Goal: Navigation & Orientation: Find specific page/section

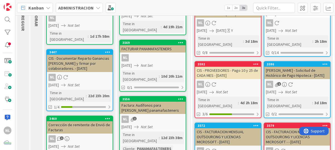
scroll to position [56, 0]
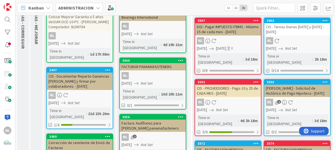
click at [233, 91] on link "3592 CIS - PROVEEDORES - Pago 10 y 25 de CADA MES - 08/07/2025 NL 07/08/2025 No…" at bounding box center [228, 107] width 67 height 57
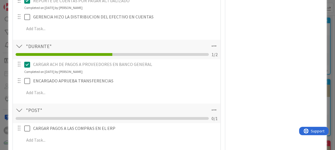
scroll to position [195, 0]
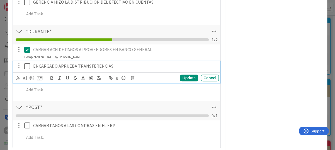
click at [30, 66] on icon at bounding box center [28, 66] width 8 height 7
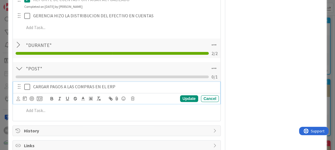
scroll to position [193, 0]
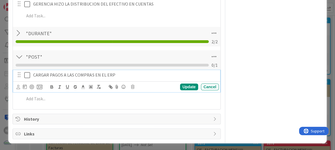
click at [27, 89] on div "CARGAR PAGOS A LAS COMPRAS EN EL ERP Update Cancel" at bounding box center [116, 81] width 207 height 22
click at [26, 73] on icon at bounding box center [28, 75] width 8 height 7
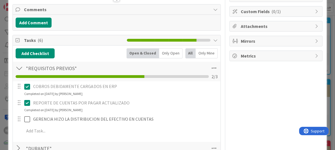
scroll to position [84, 0]
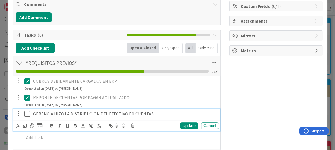
click at [29, 111] on icon at bounding box center [28, 113] width 8 height 7
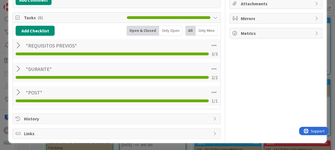
scroll to position [0, 0]
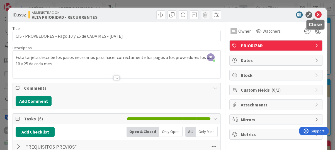
click at [315, 14] on icon at bounding box center [318, 14] width 7 height 7
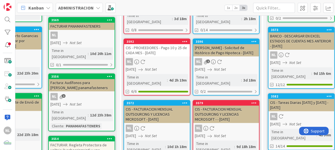
scroll to position [84, 71]
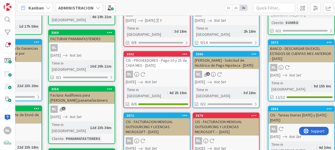
click at [169, 71] on div "NL" at bounding box center [157, 74] width 66 height 7
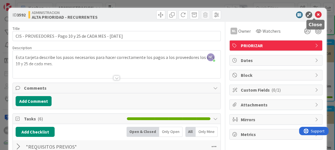
click at [317, 13] on icon at bounding box center [318, 14] width 7 height 7
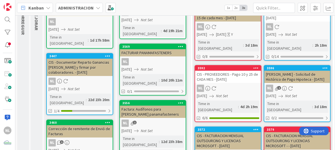
scroll to position [84, 0]
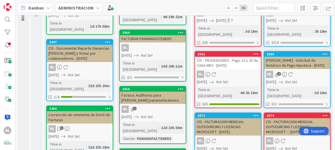
click at [317, 71] on div "NL 2" at bounding box center [297, 74] width 66 height 7
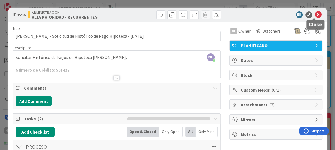
click at [317, 12] on icon at bounding box center [318, 14] width 7 height 7
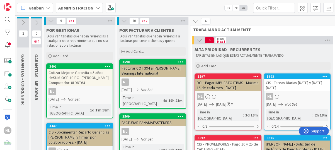
click at [229, 87] on div "DGI - Pagar IMPUESTO ITBMS - Máximo 15 de cada mes - 08/08/2025" at bounding box center [228, 85] width 66 height 12
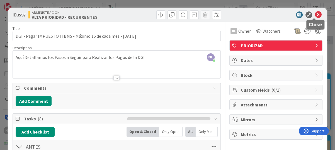
click at [315, 14] on icon at bounding box center [318, 14] width 7 height 7
